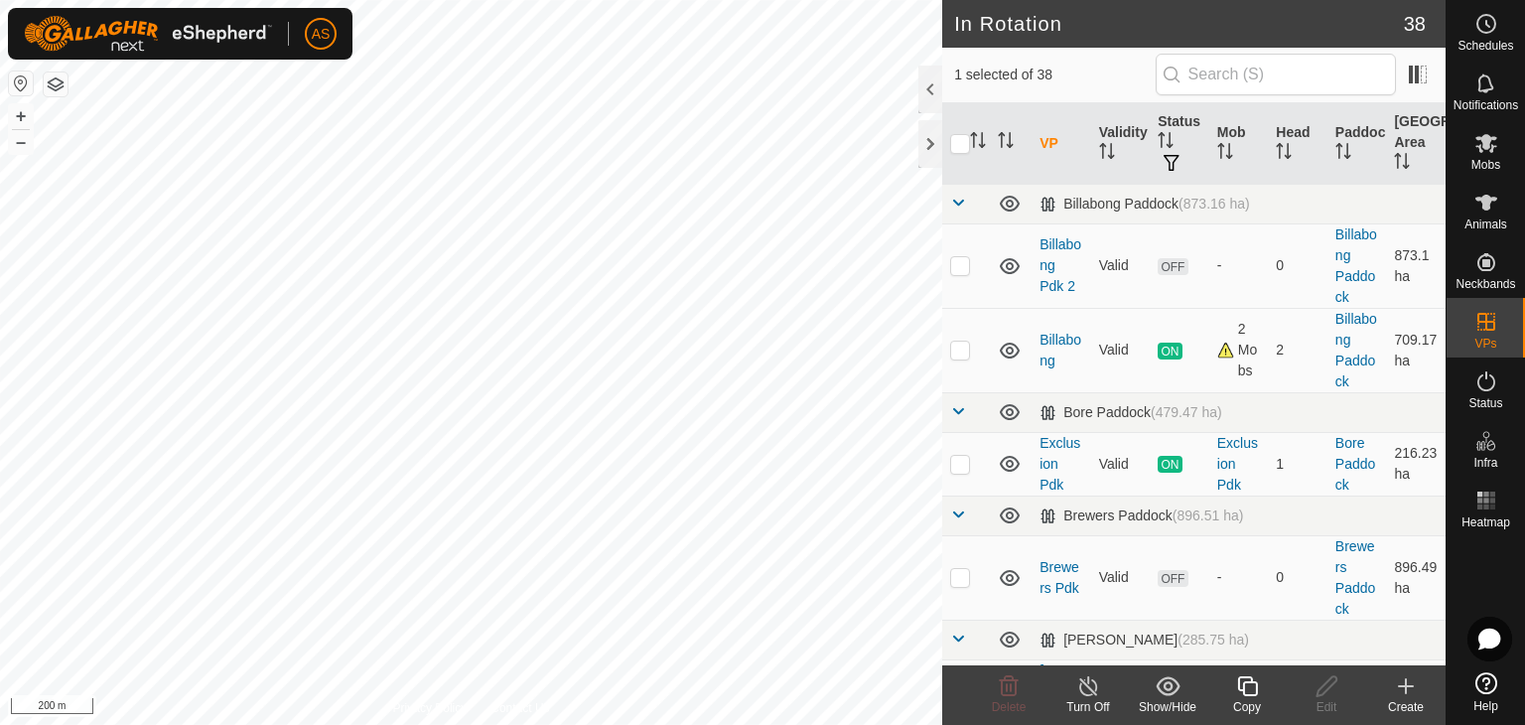
checkbox input "true"
checkbox input "false"
checkbox input "true"
click at [1319, 689] on icon at bounding box center [1326, 686] width 25 height 24
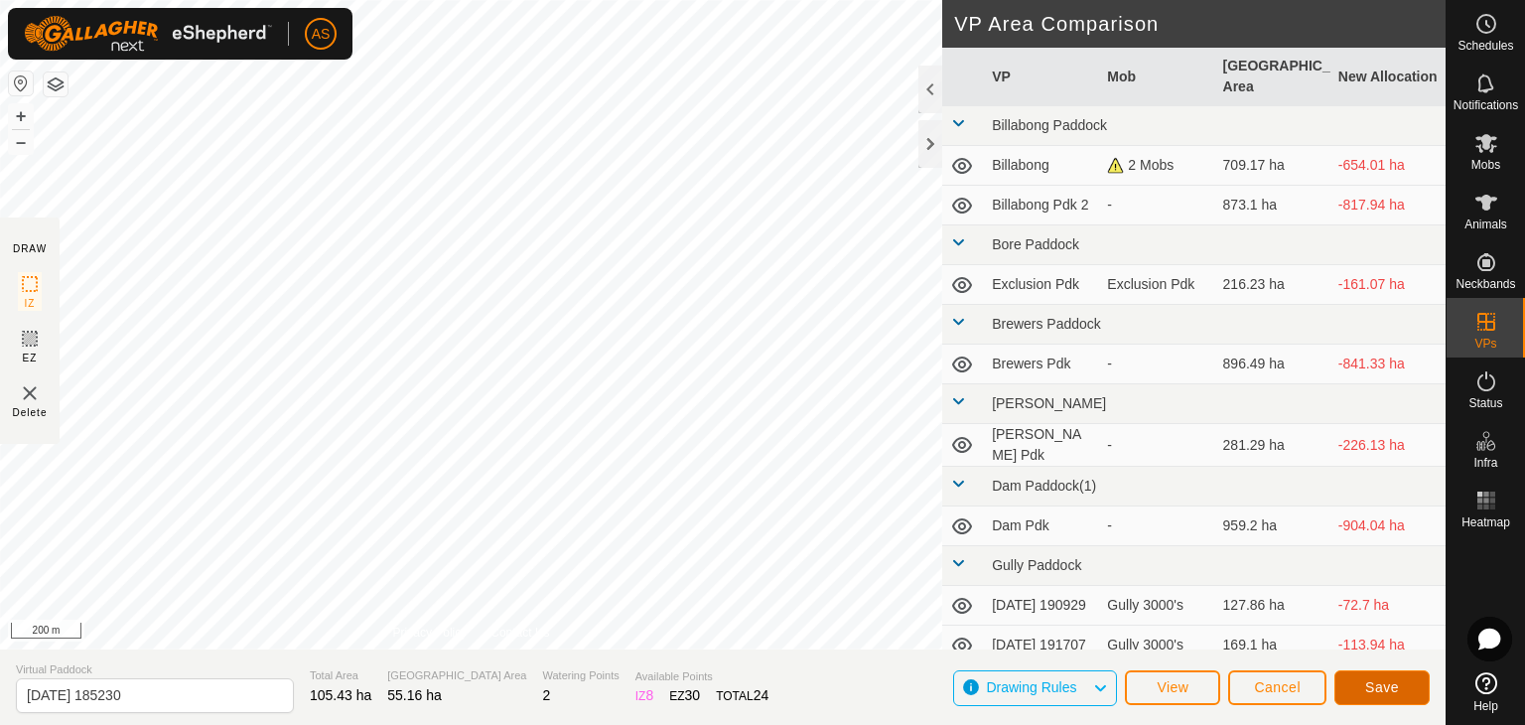
click at [1372, 684] on span "Save" at bounding box center [1382, 687] width 34 height 16
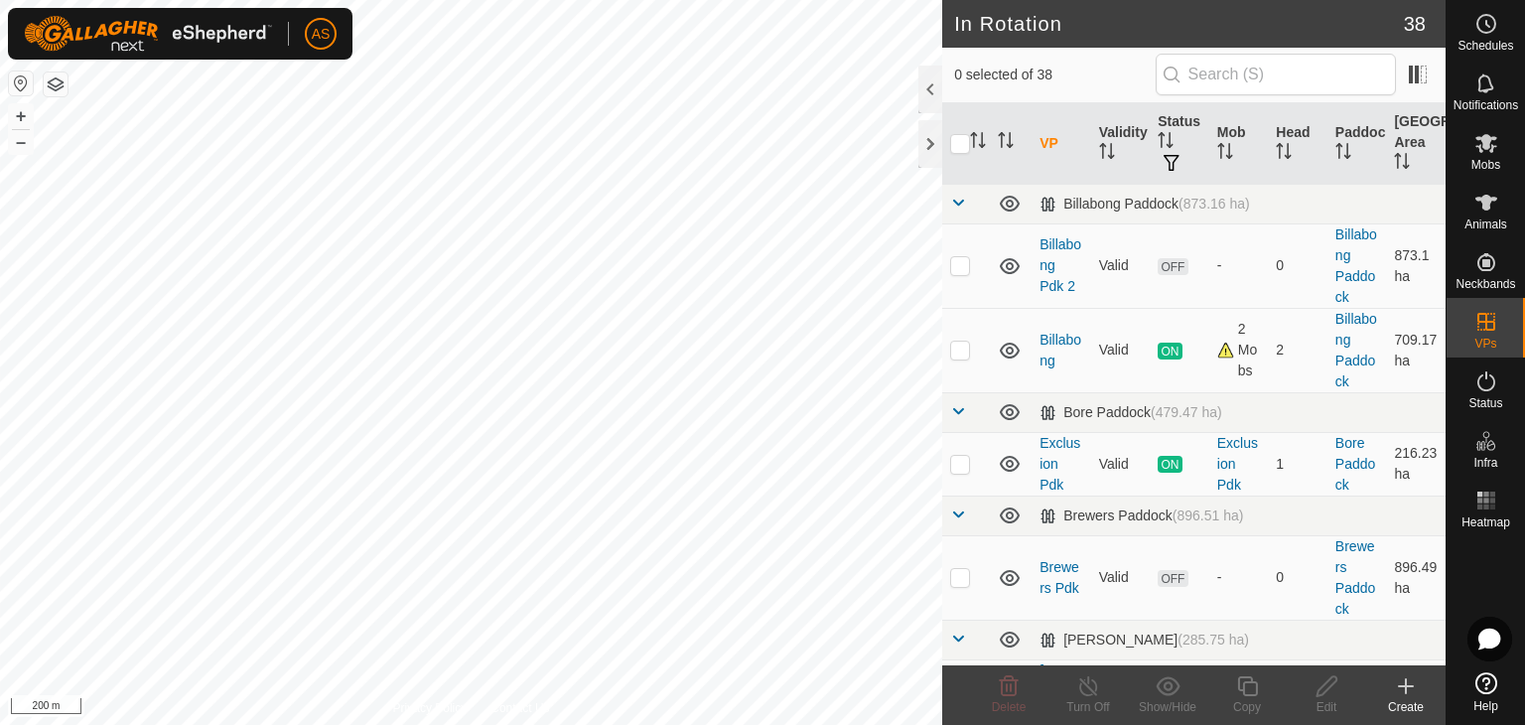
checkbox input "true"
checkbox input "false"
click at [1322, 692] on icon at bounding box center [1326, 686] width 20 height 20
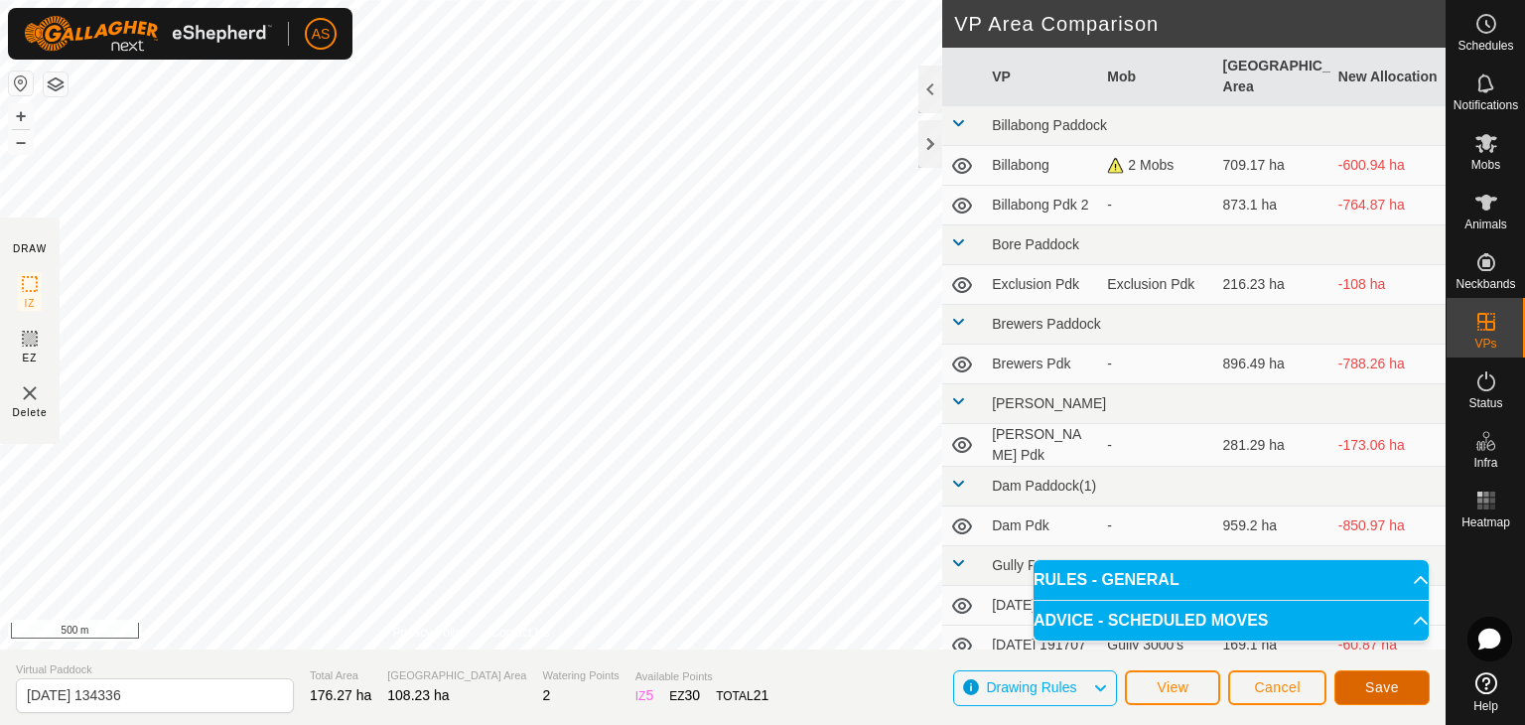
click at [1369, 679] on span "Save" at bounding box center [1382, 687] width 34 height 16
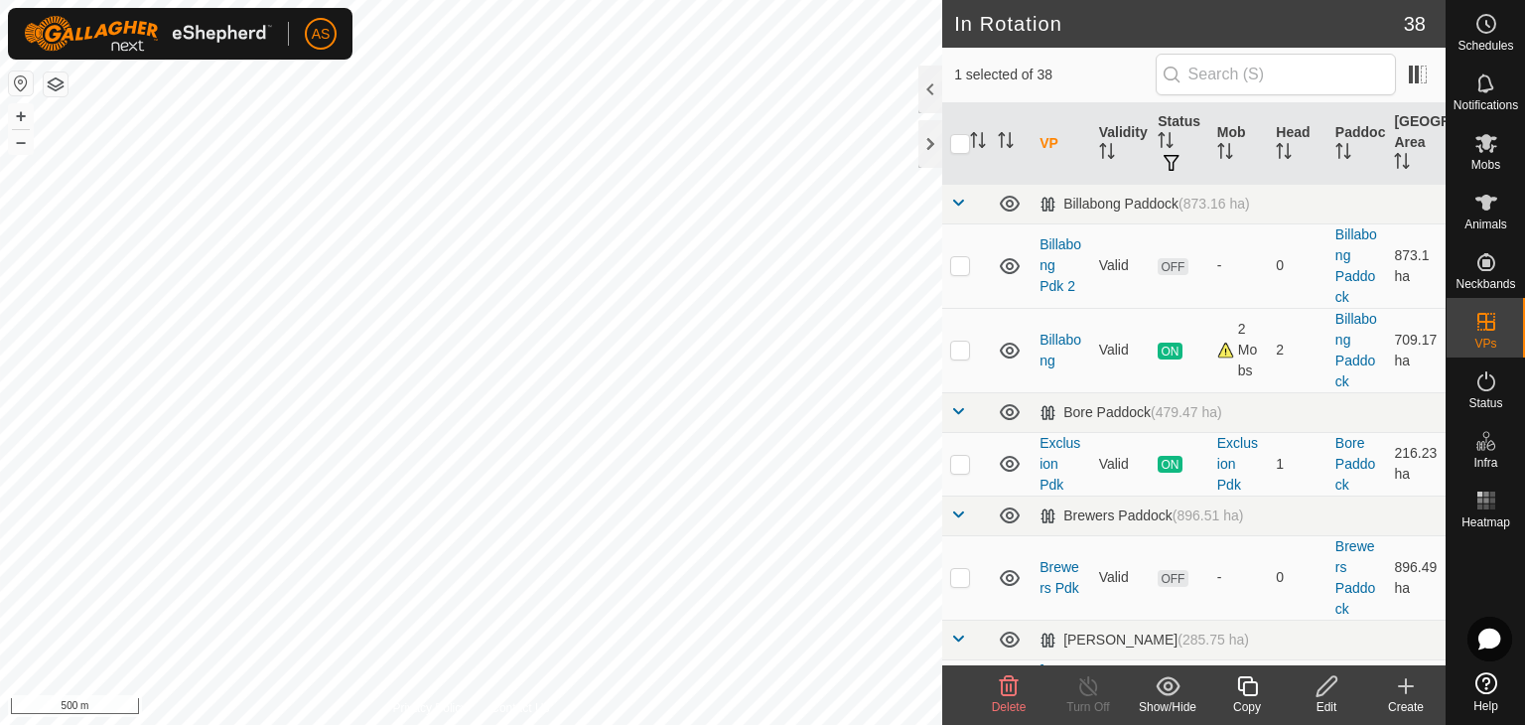
click at [1326, 691] on icon at bounding box center [1326, 686] width 25 height 24
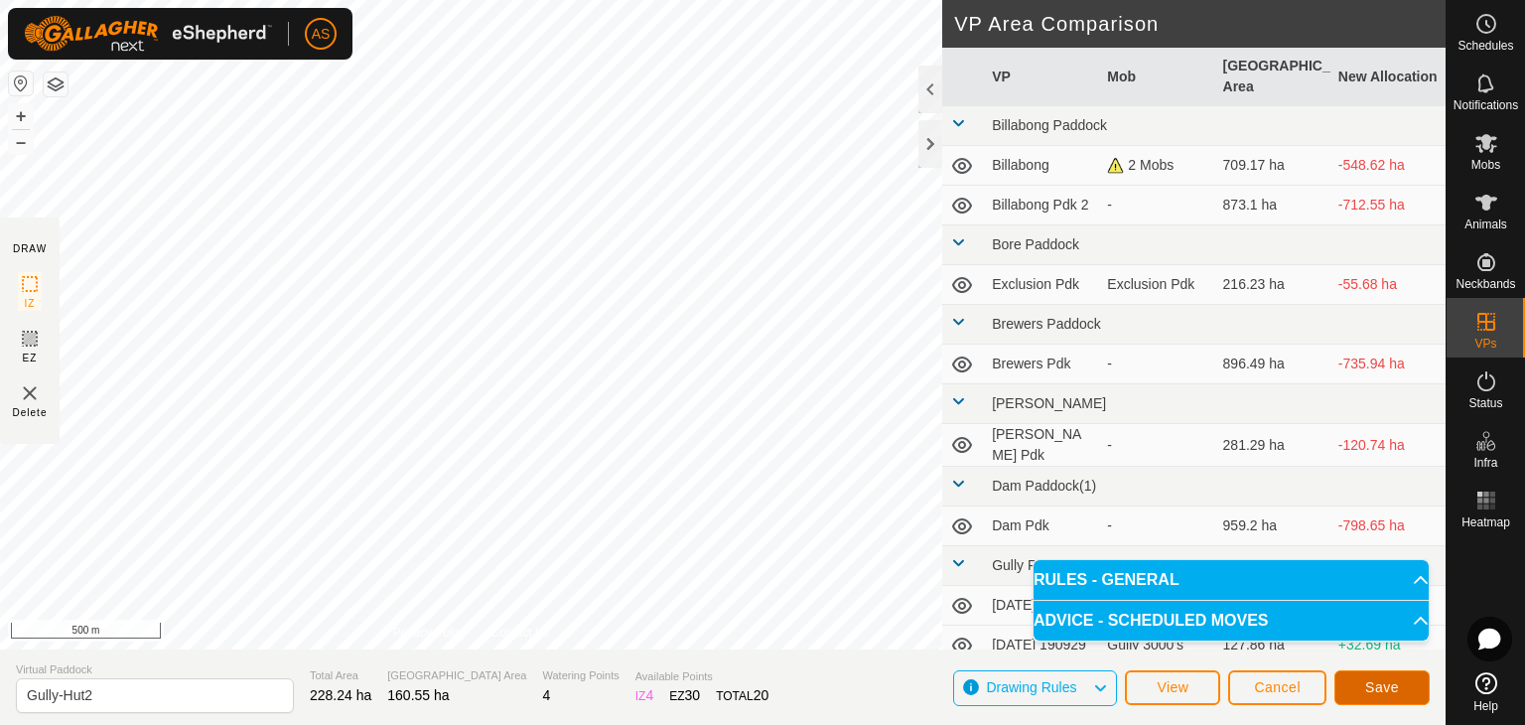
click at [1396, 680] on span "Save" at bounding box center [1382, 687] width 34 height 16
